Goal: Task Accomplishment & Management: Use online tool/utility

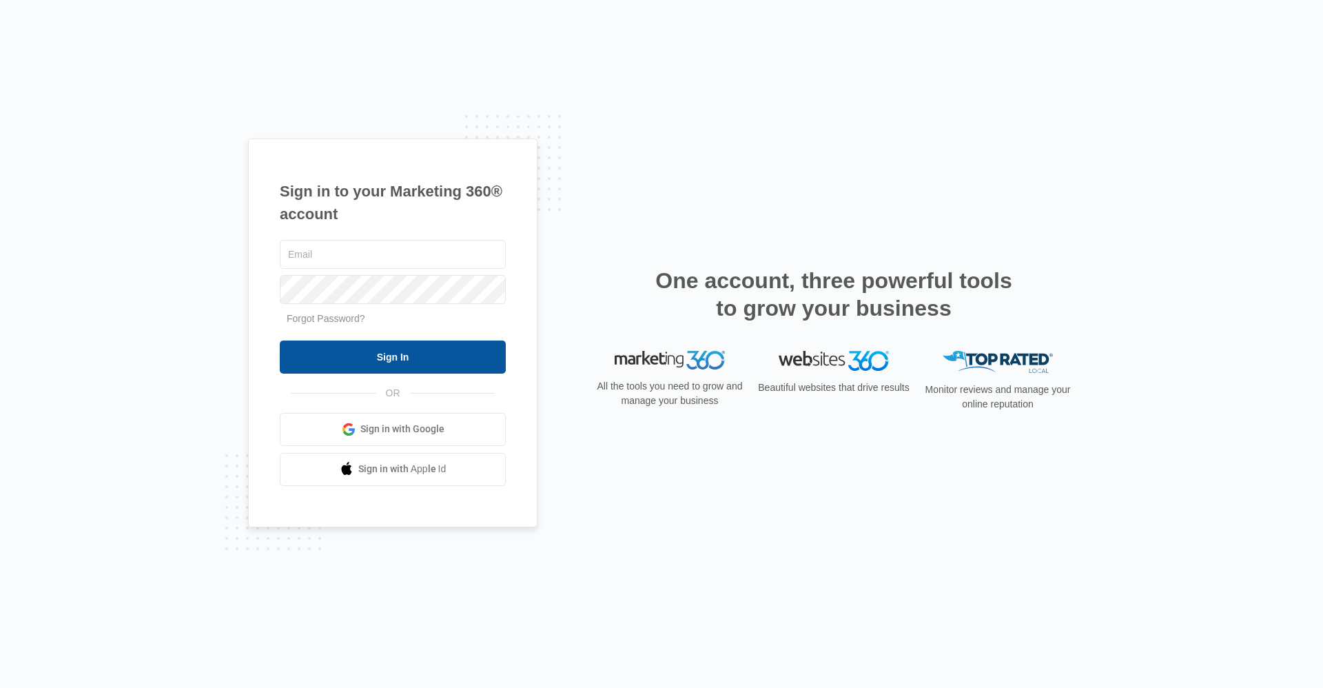
type input "[EMAIL_ADDRESS][DOMAIN_NAME]"
click at [485, 359] on input "Sign In" at bounding box center [393, 357] width 226 height 33
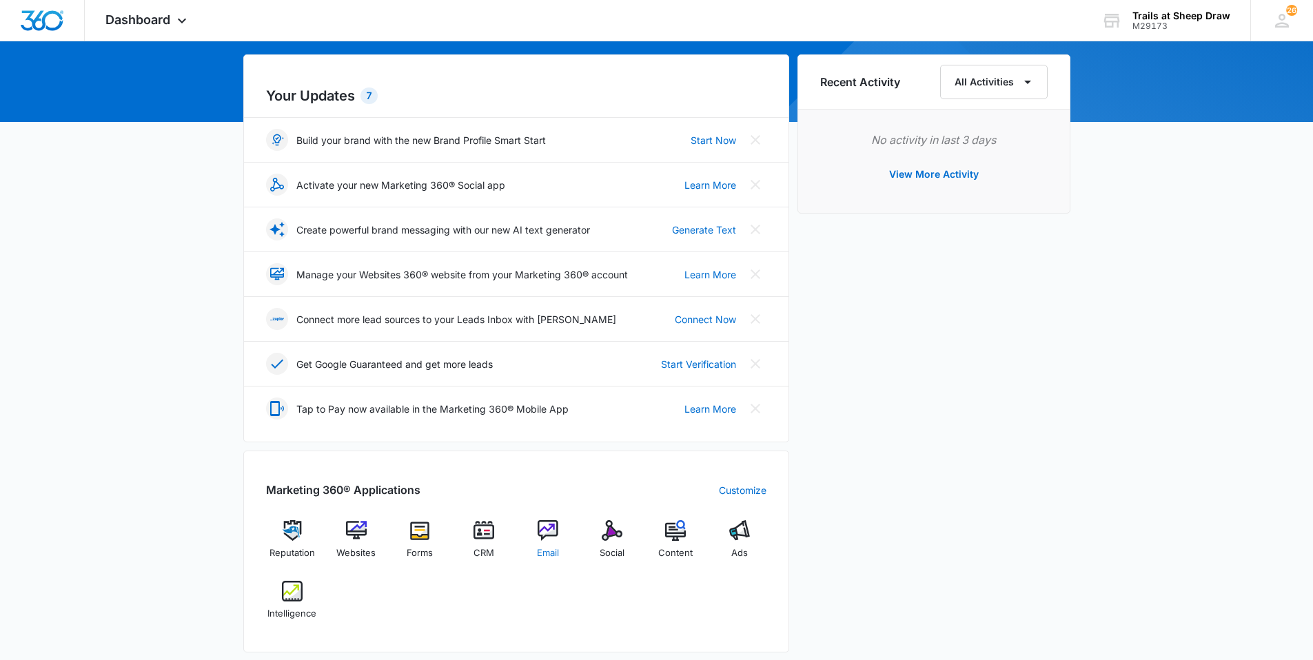
scroll to position [138, 0]
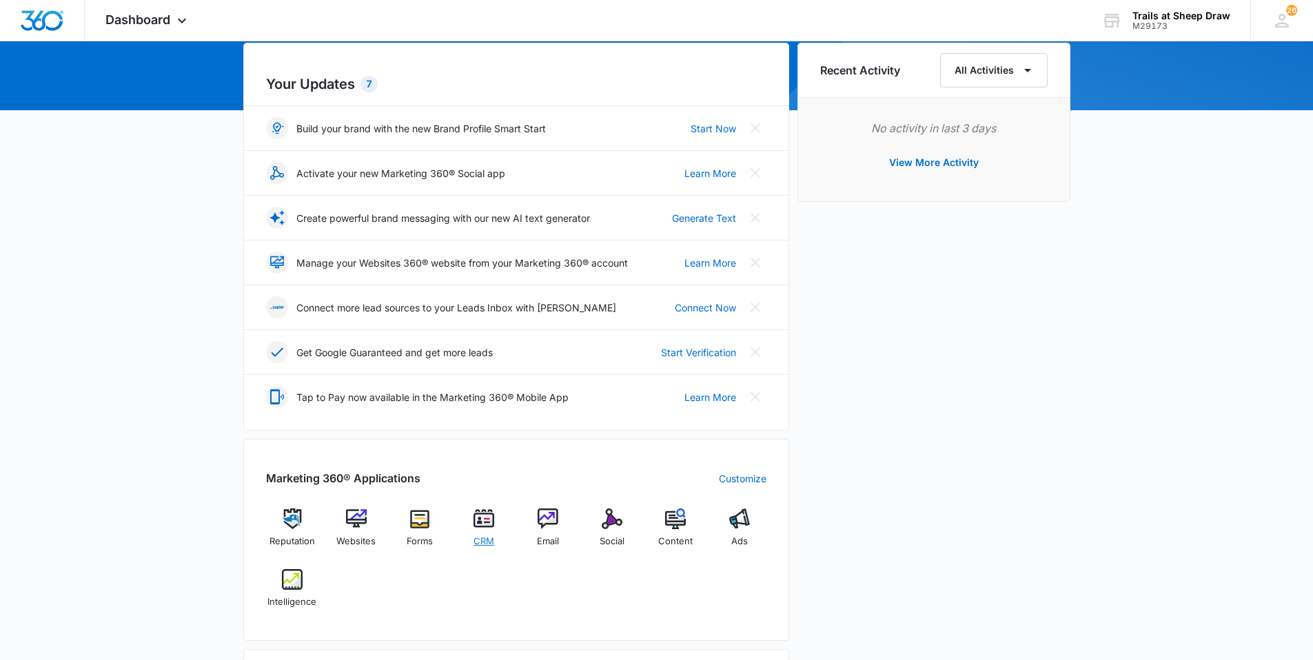
click at [486, 538] on span "CRM" at bounding box center [484, 542] width 21 height 14
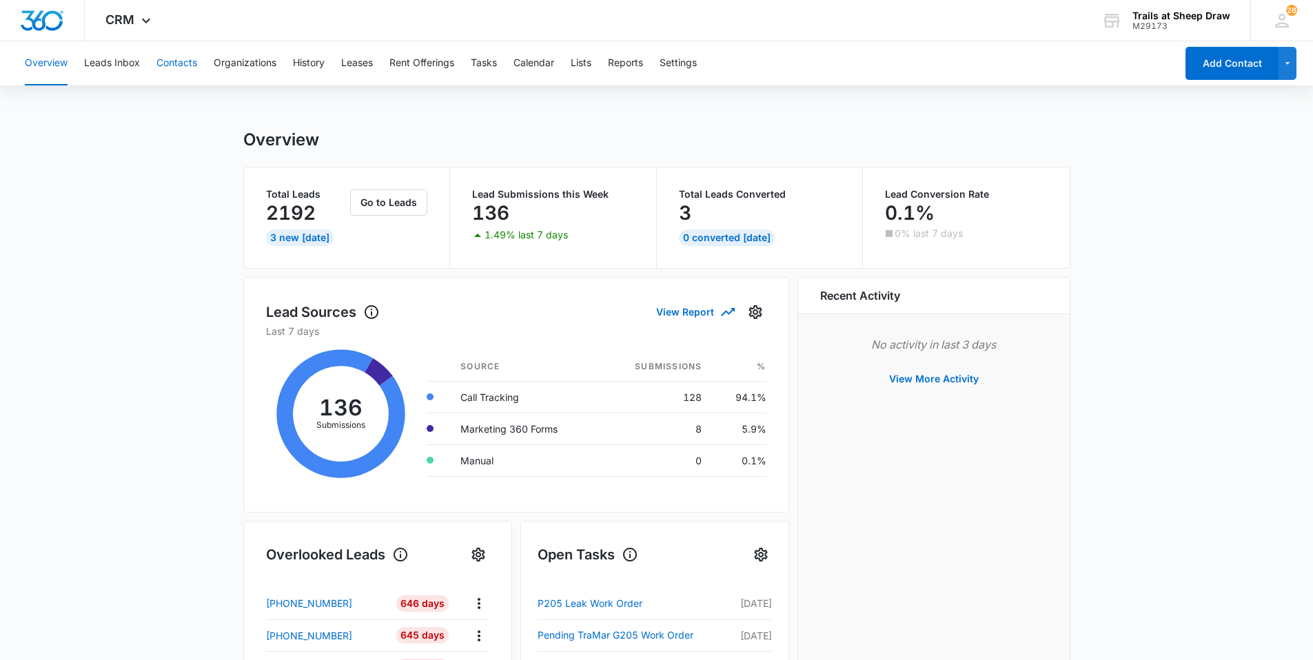
click at [178, 61] on button "Contacts" at bounding box center [176, 63] width 41 height 44
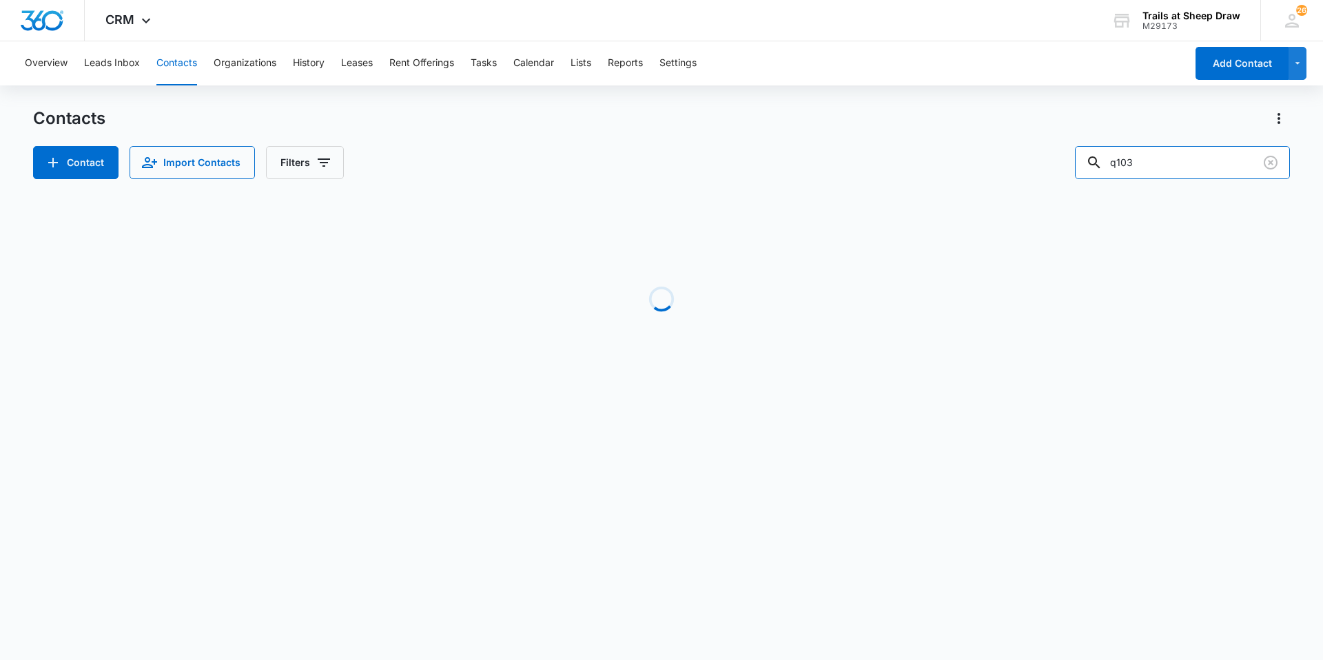
drag, startPoint x: 1177, startPoint y: 166, endPoint x: 974, endPoint y: 176, distance: 203.6
click at [981, 176] on div "Contact Import Contacts Filters q103" at bounding box center [661, 162] width 1257 height 33
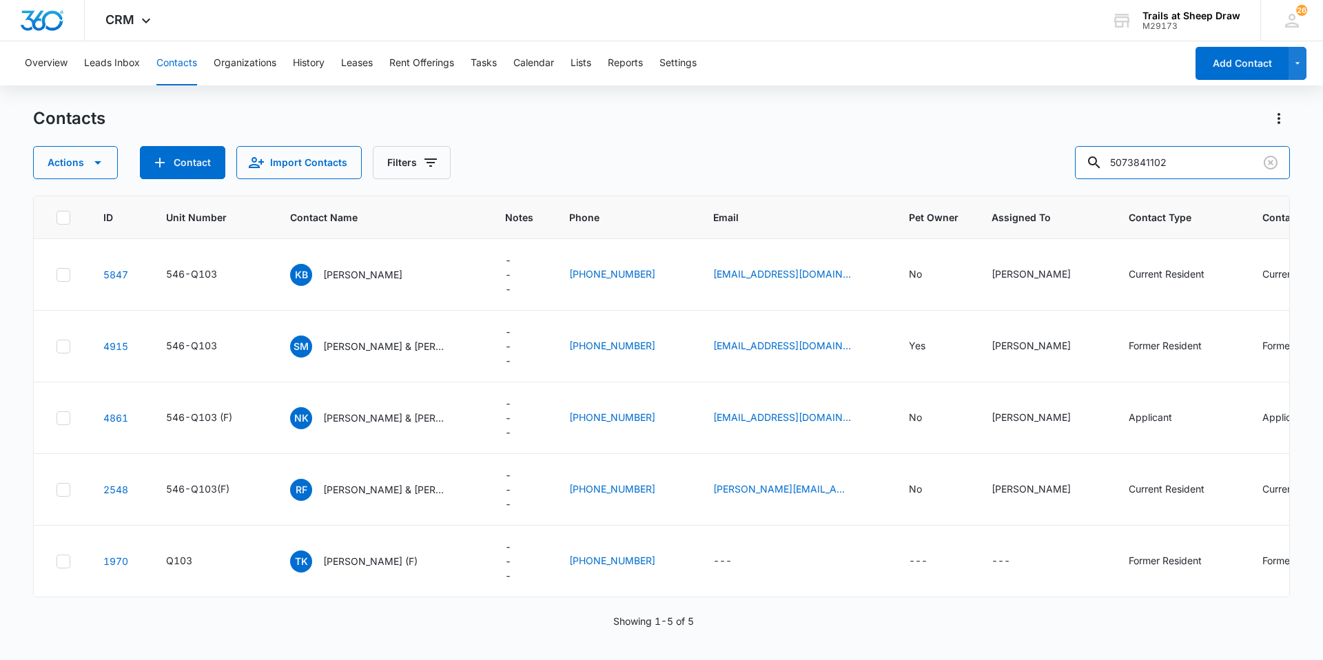
type input "5073841102"
